Goal: Information Seeking & Learning: Find specific fact

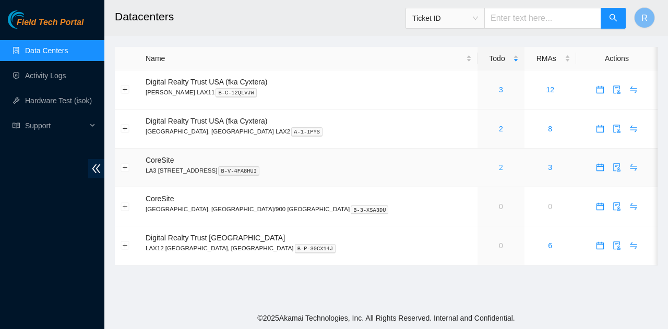
click at [499, 170] on link "2" at bounding box center [501, 167] width 4 height 8
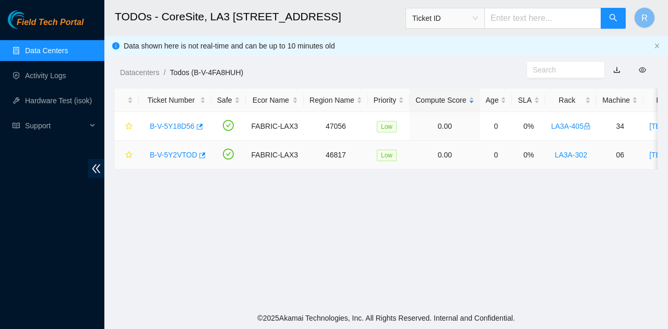
click at [178, 154] on link "B-V-5Y2VTOD" at bounding box center [173, 155] width 47 height 8
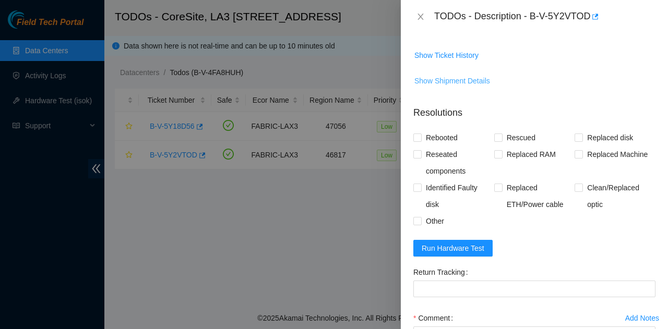
scroll to position [342, 0]
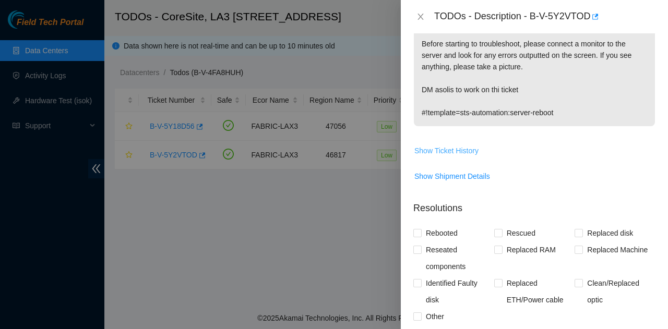
click at [456, 145] on span "Show Ticket History" at bounding box center [446, 150] width 64 height 11
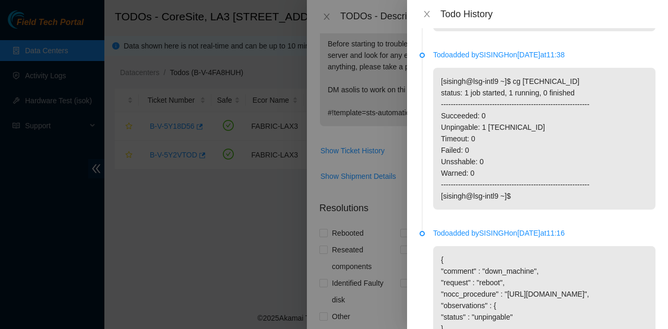
scroll to position [38, 0]
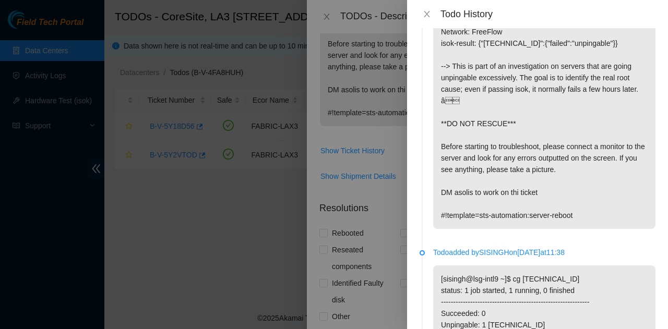
click at [422, 7] on div "Todo History" at bounding box center [537, 14] width 261 height 28
click at [429, 16] on icon "close" at bounding box center [427, 14] width 8 height 8
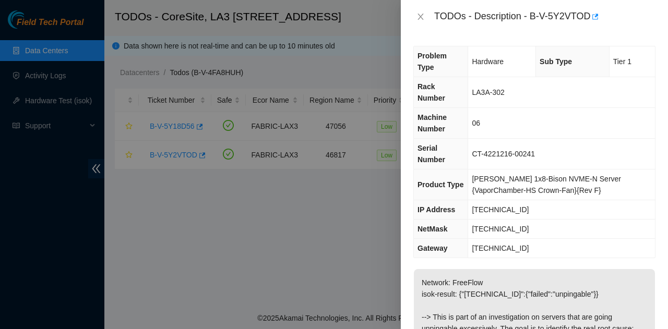
scroll to position [104, 0]
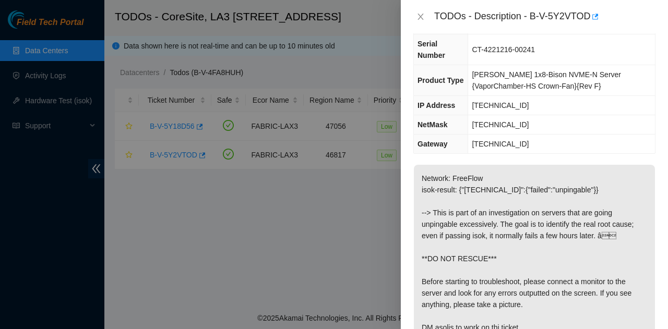
click at [497, 197] on p "Network: FreeFlow isok-result: {"[TECHNICAL_ID]":{"failed":"unpingable"}} --> T…" at bounding box center [534, 264] width 241 height 199
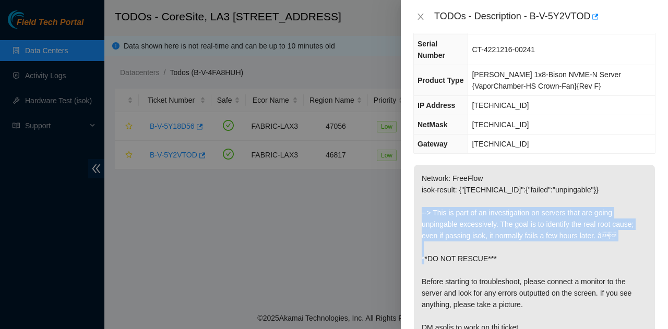
click at [497, 197] on p "Network: FreeFlow isok-result: {"[TECHNICAL_ID]":{"failed":"unpingable"}} --> T…" at bounding box center [534, 264] width 241 height 199
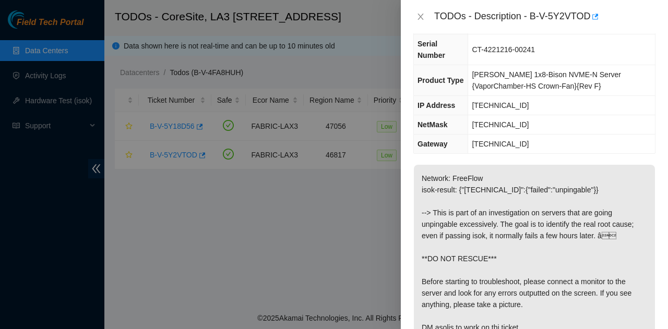
click at [496, 231] on p "Network: FreeFlow isok-result: {"[TECHNICAL_ID]":{"failed":"unpingable"}} --> T…" at bounding box center [534, 264] width 241 height 199
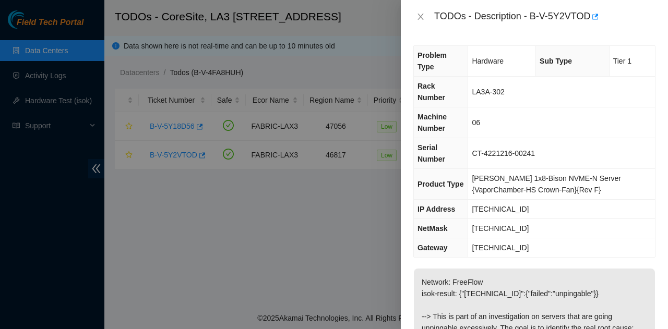
scroll to position [0, 0]
click at [424, 14] on icon "close" at bounding box center [420, 17] width 8 height 8
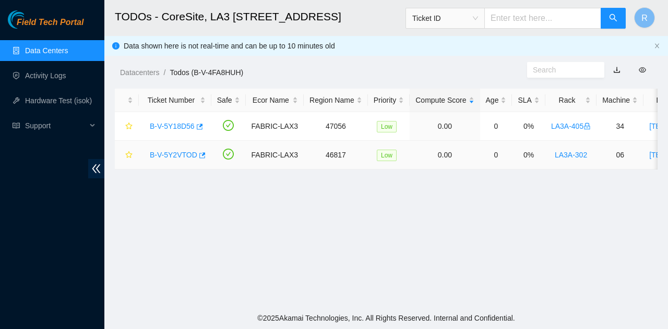
click at [177, 160] on div "B-V-5Y2VTOD" at bounding box center [175, 155] width 61 height 17
click at [175, 153] on link "B-V-5Y2VTOD" at bounding box center [173, 155] width 47 height 8
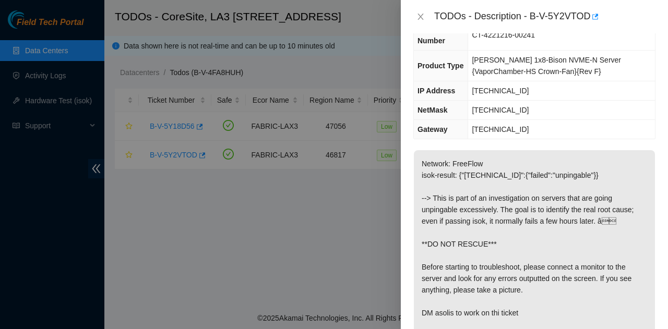
scroll to position [157, 0]
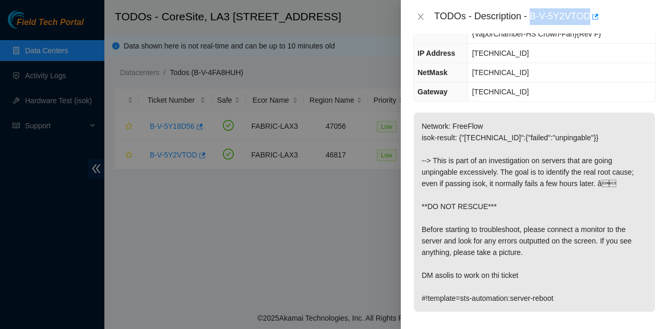
drag, startPoint x: 589, startPoint y: 19, endPoint x: 530, endPoint y: 18, distance: 59.0
click at [530, 18] on div "TODOs - Description - B-V-5Y2VTOD" at bounding box center [544, 16] width 221 height 17
copy div "B-V-5Y2VTOD"
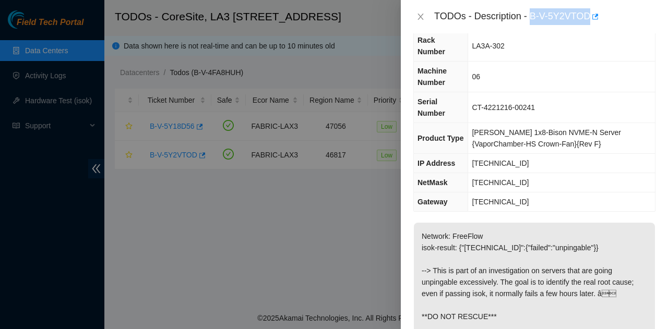
scroll to position [0, 0]
